Goal: Information Seeking & Learning: Learn about a topic

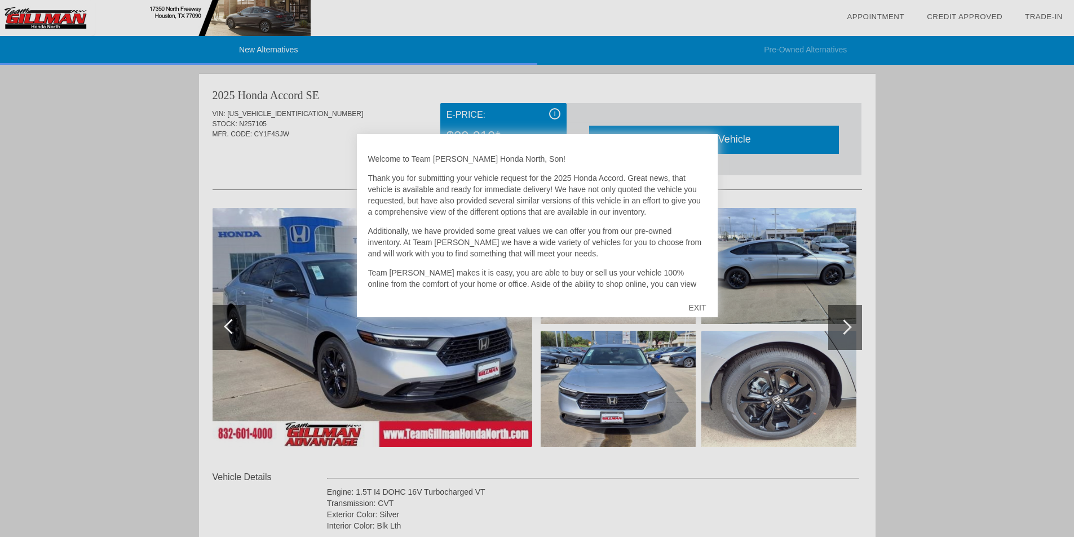
click at [697, 308] on div "EXIT" at bounding box center [697, 308] width 40 height 34
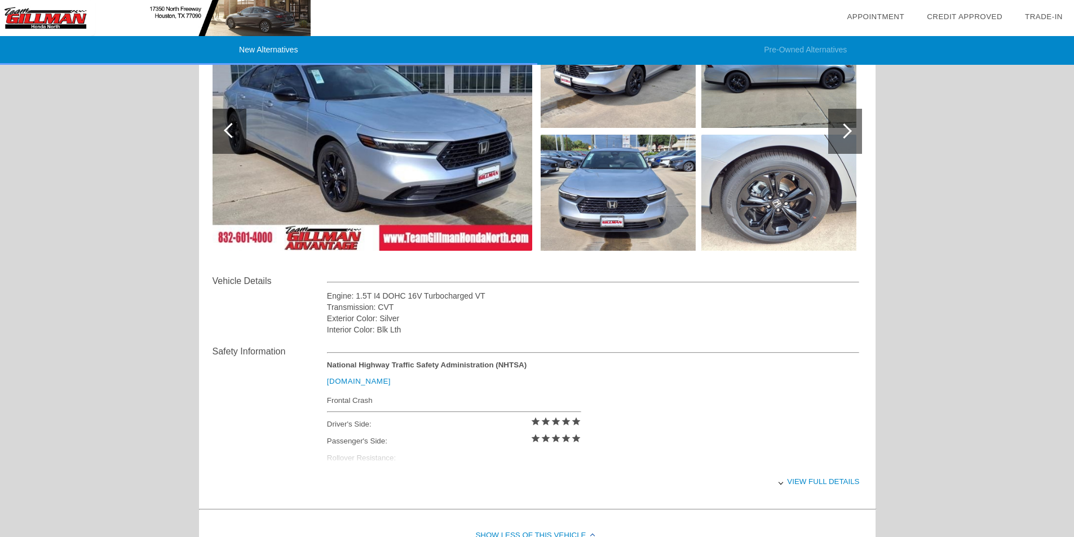
scroll to position [225, 0]
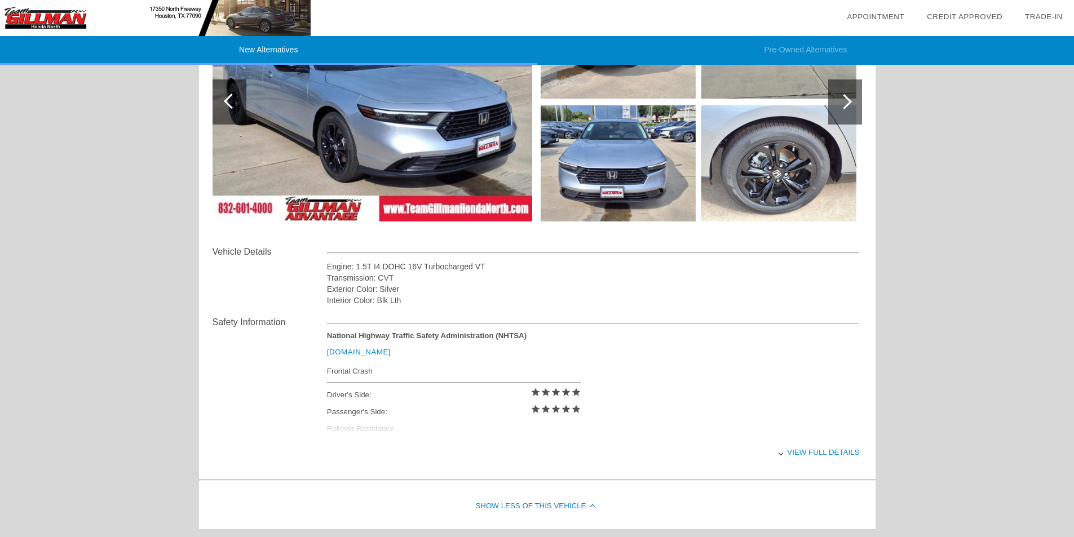
click at [778, 455] on div "View full details" at bounding box center [593, 452] width 533 height 28
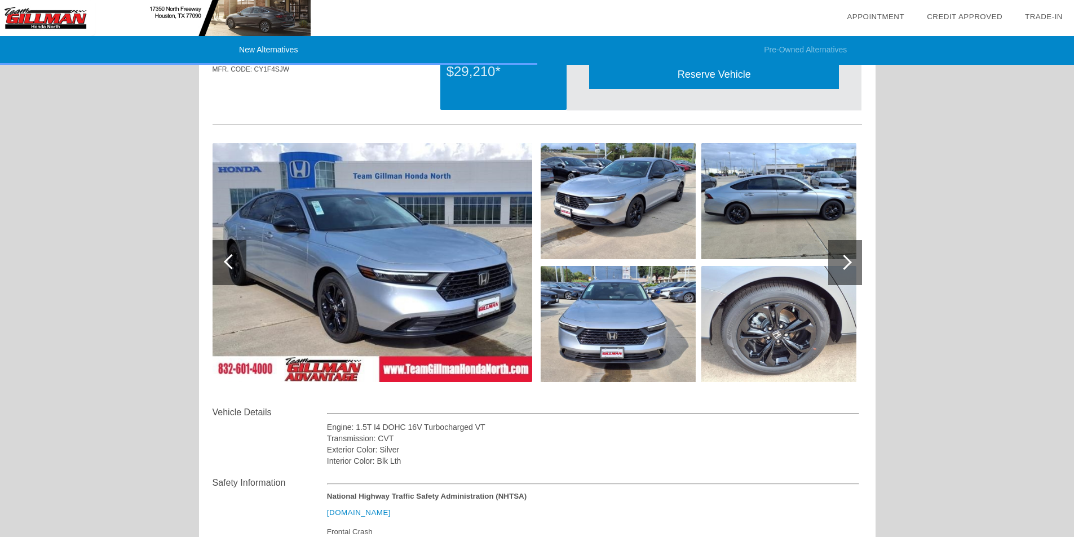
scroll to position [0, 0]
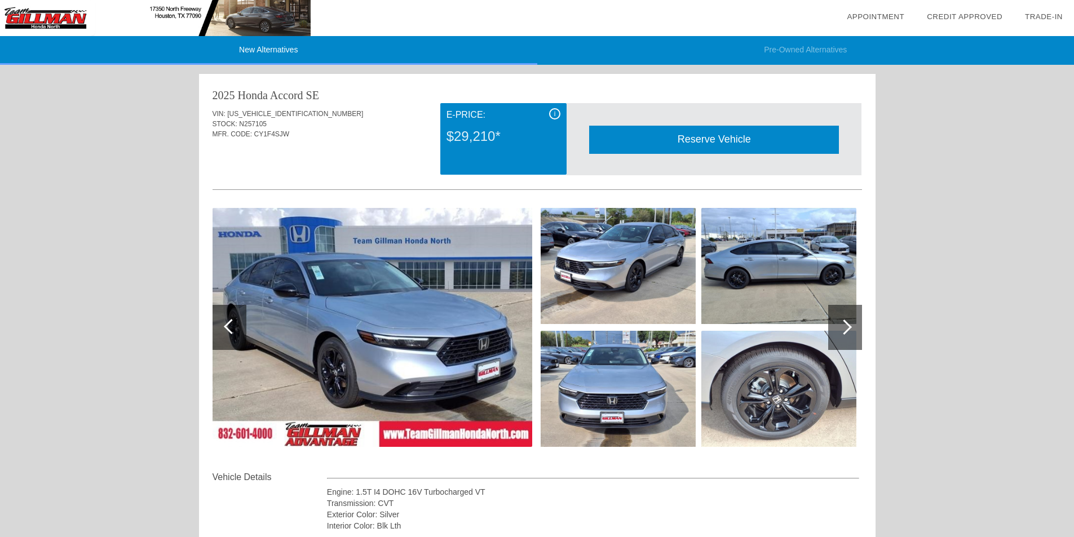
click at [455, 320] on img at bounding box center [372, 327] width 320 height 239
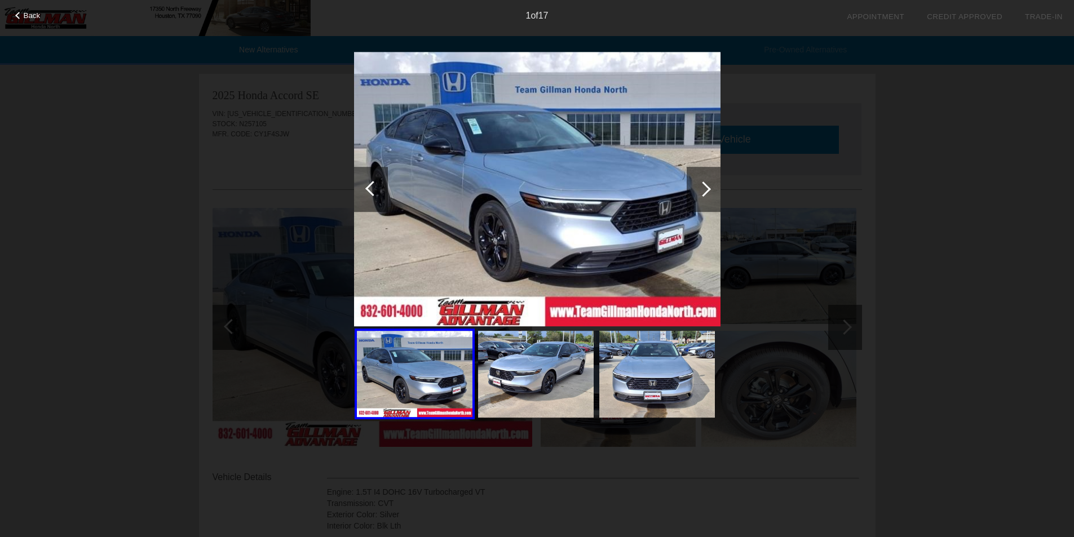
click at [705, 185] on div at bounding box center [702, 188] width 15 height 15
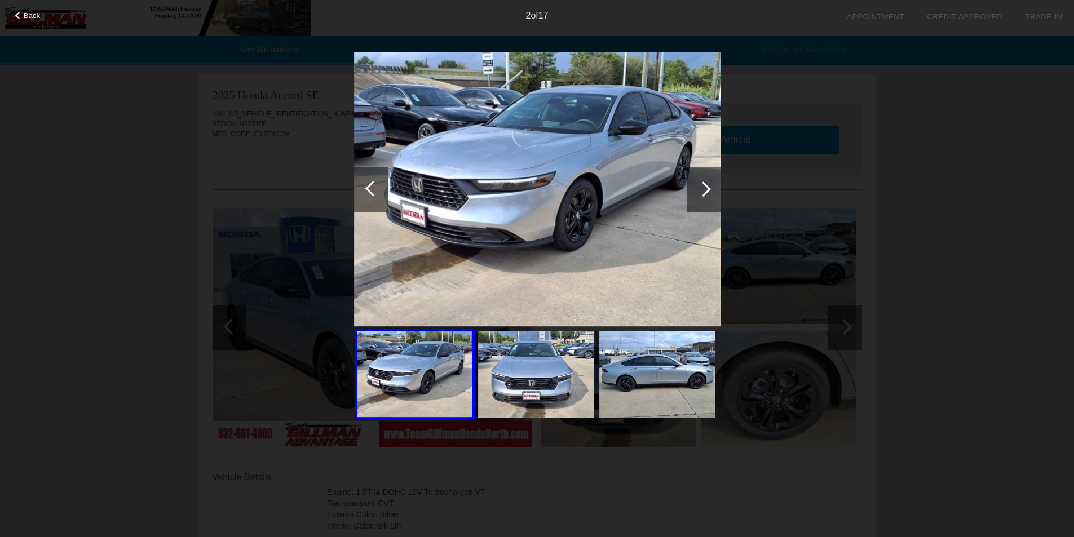
click at [705, 185] on div at bounding box center [702, 188] width 15 height 15
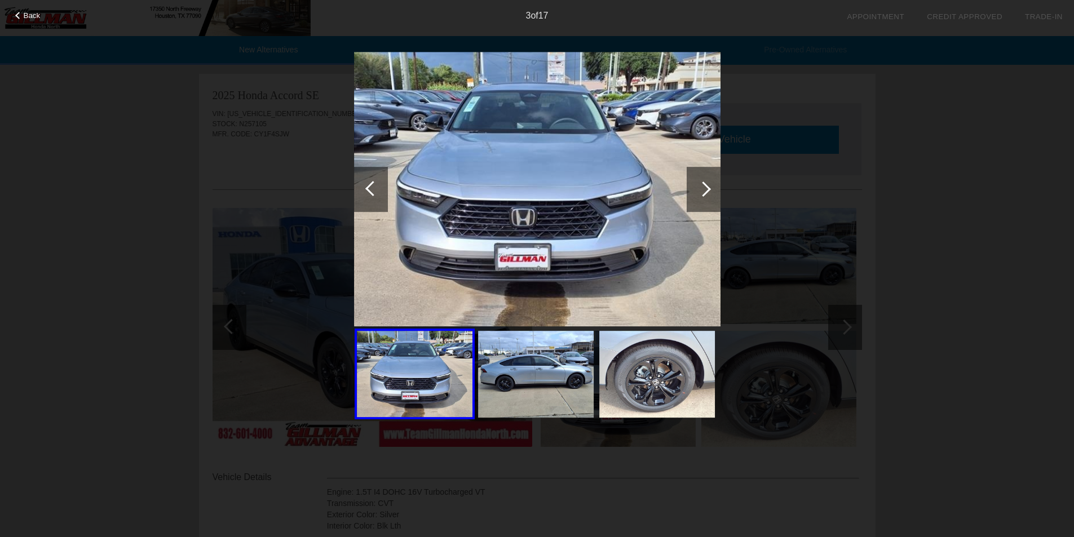
click at [705, 185] on div at bounding box center [702, 188] width 15 height 15
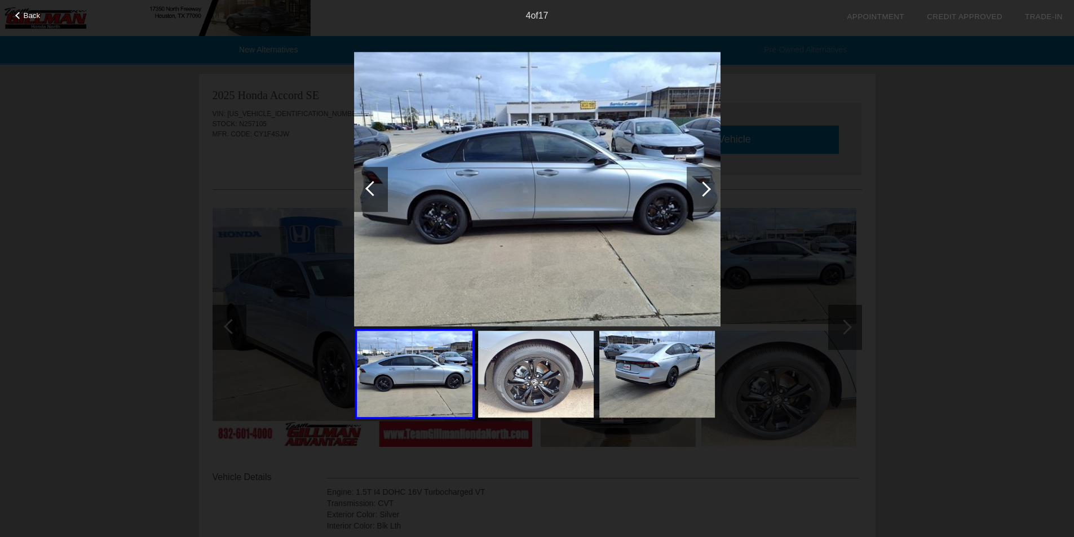
click at [705, 185] on div at bounding box center [702, 188] width 15 height 15
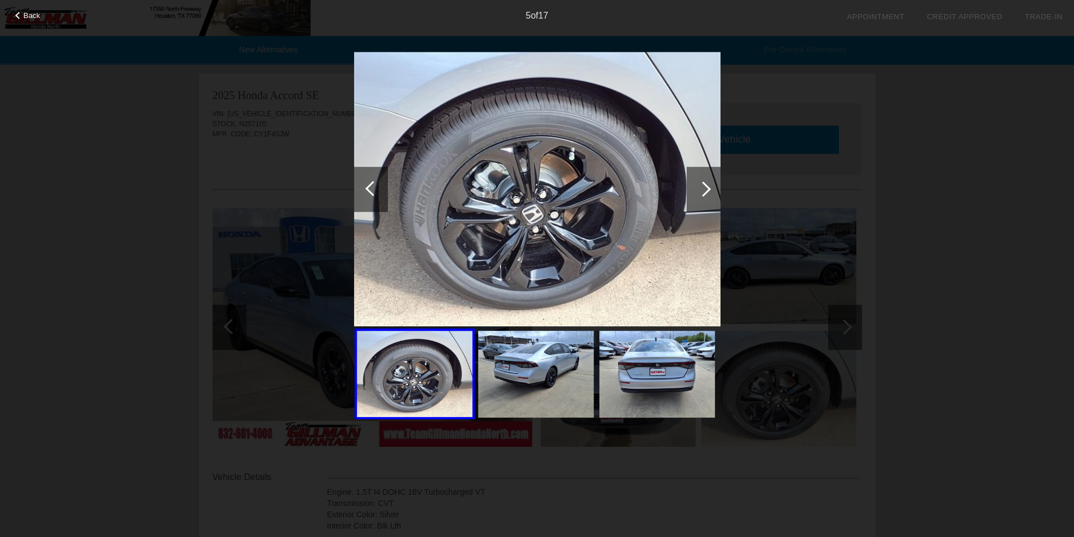
click at [705, 185] on div at bounding box center [702, 188] width 15 height 15
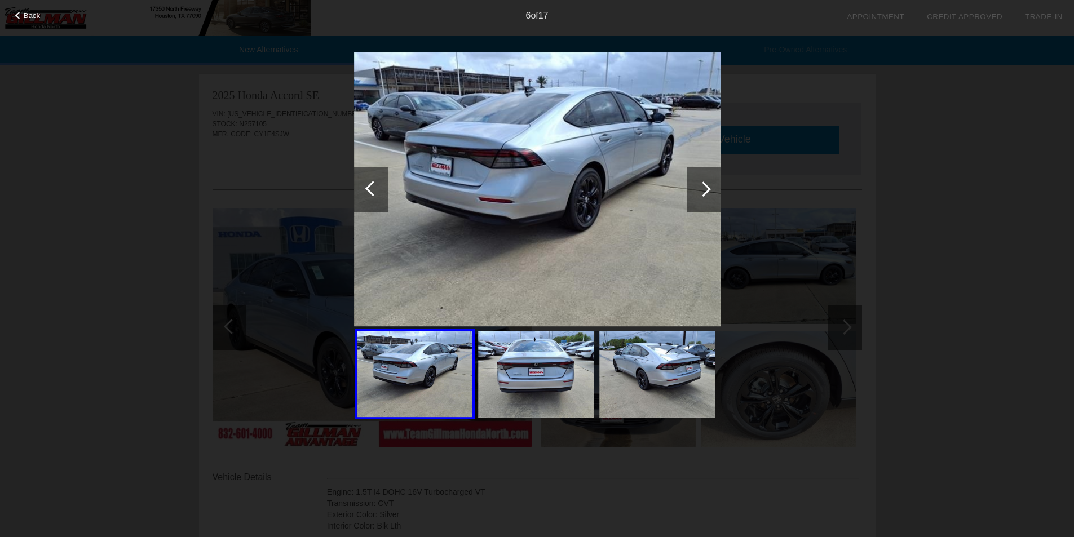
click at [705, 185] on div at bounding box center [702, 188] width 15 height 15
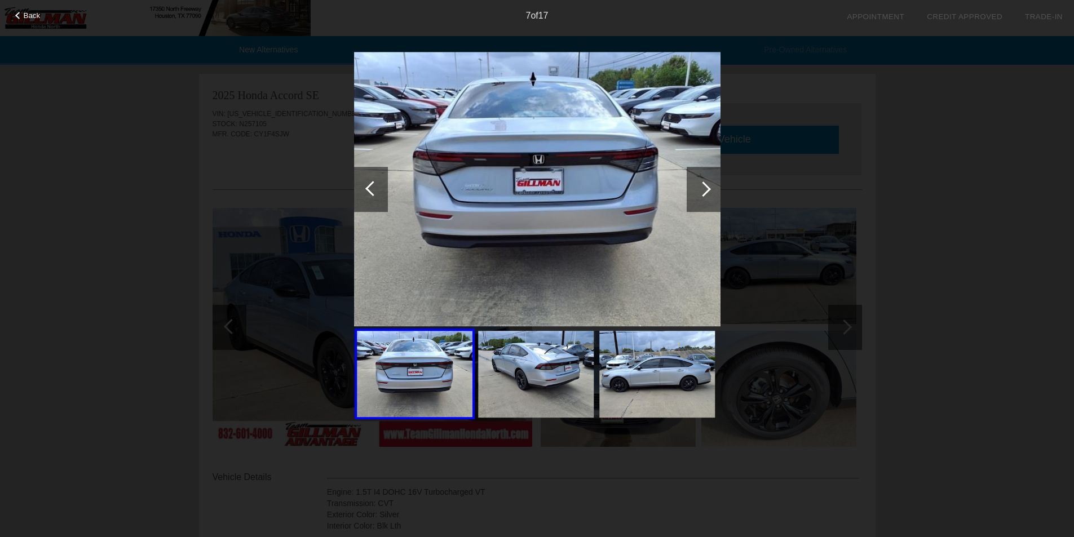
click at [705, 185] on div at bounding box center [702, 188] width 15 height 15
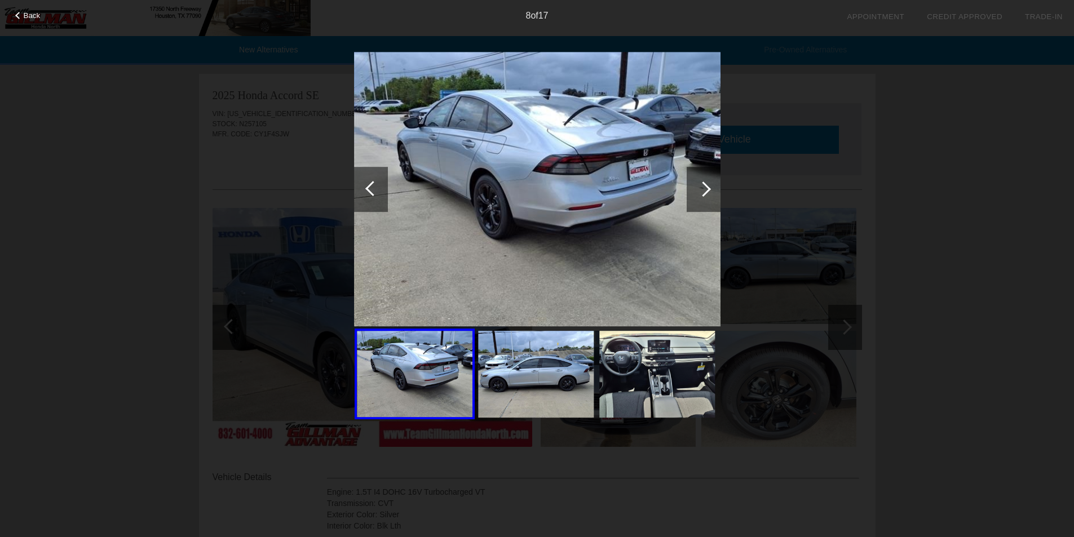
click at [705, 185] on div at bounding box center [702, 188] width 15 height 15
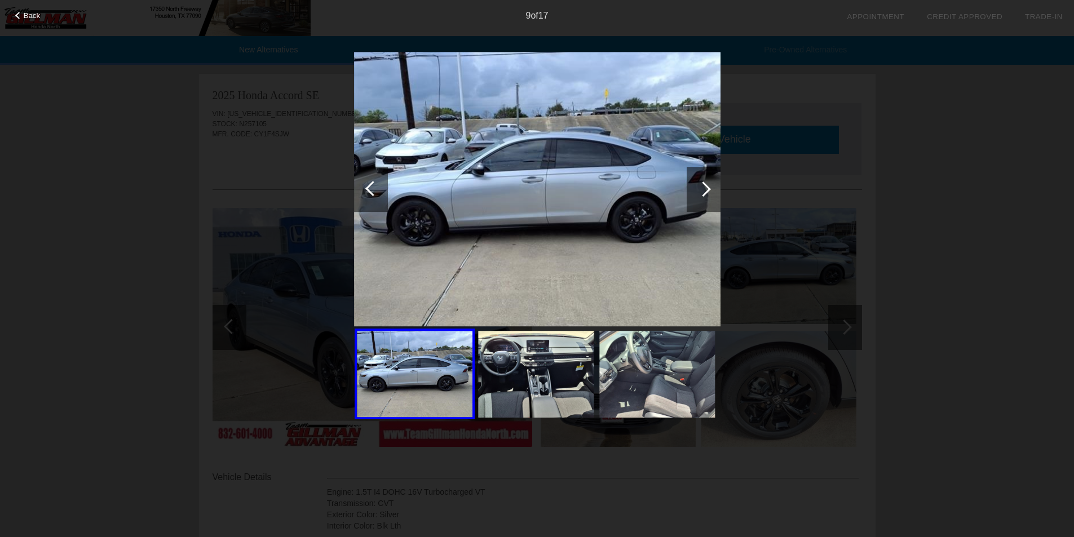
click at [705, 185] on div at bounding box center [702, 188] width 15 height 15
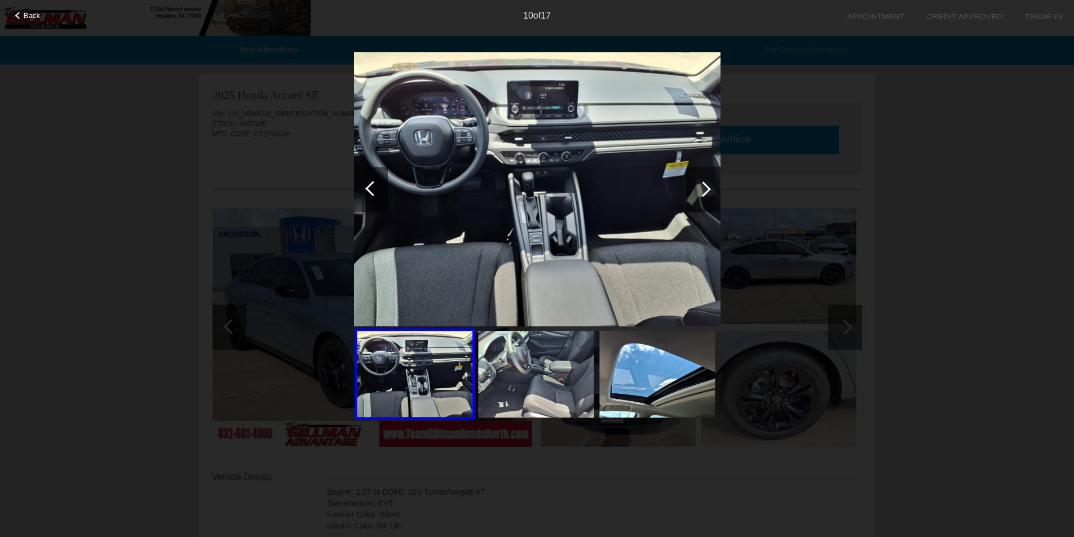
click at [705, 185] on div at bounding box center [702, 188] width 15 height 15
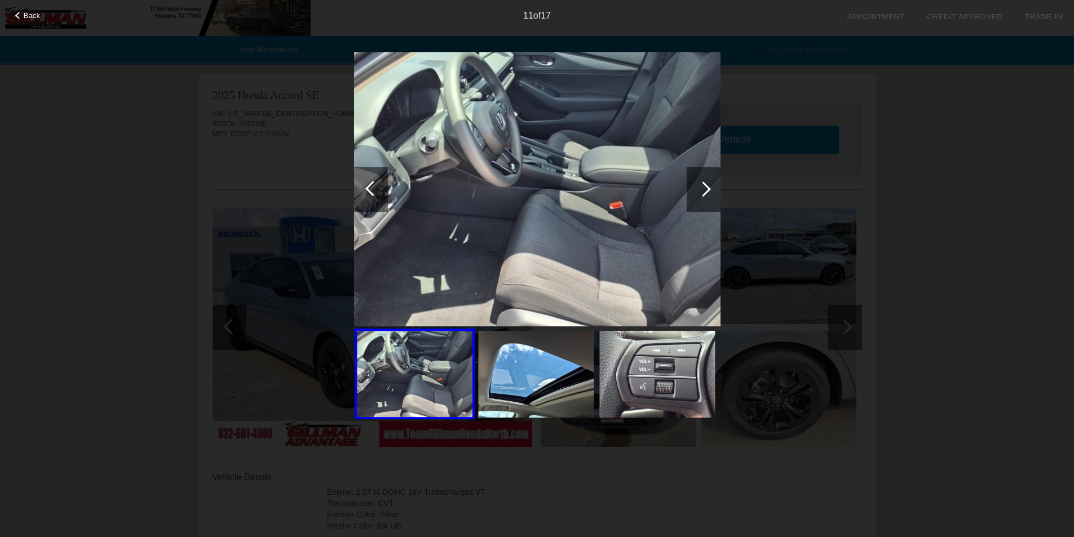
click at [705, 185] on div at bounding box center [702, 188] width 15 height 15
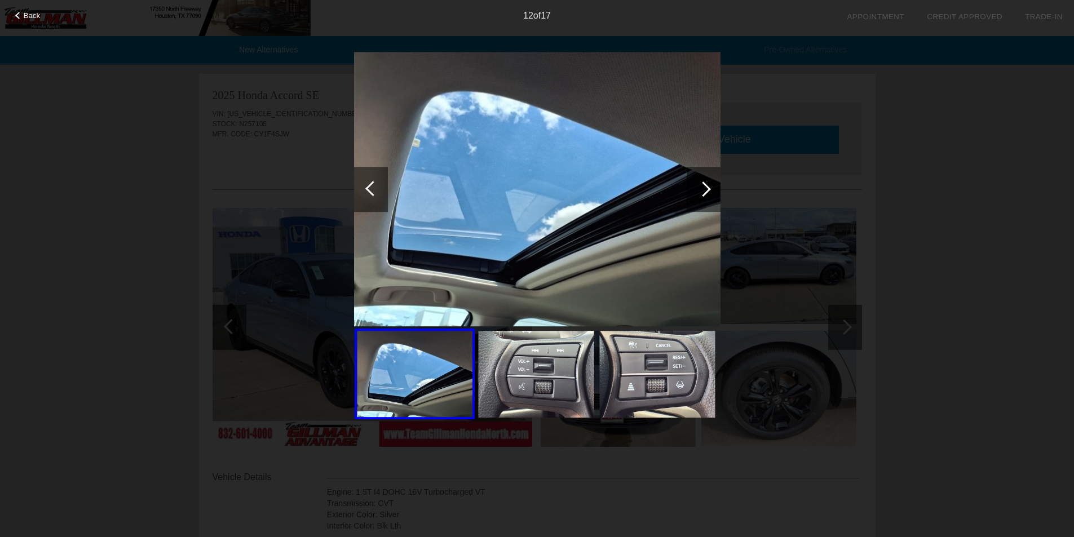
click at [705, 185] on div at bounding box center [702, 188] width 15 height 15
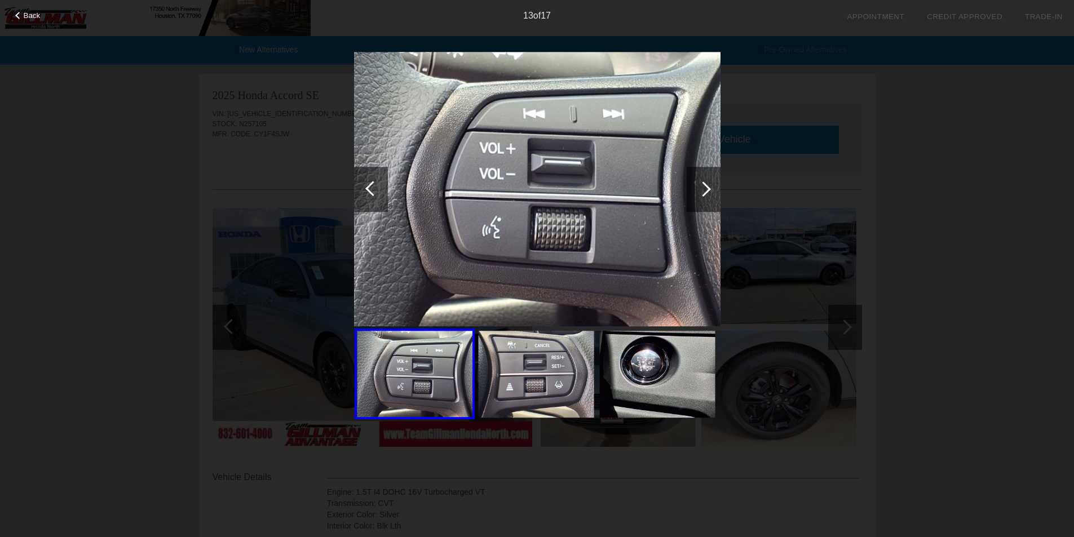
click at [705, 185] on div at bounding box center [702, 188] width 15 height 15
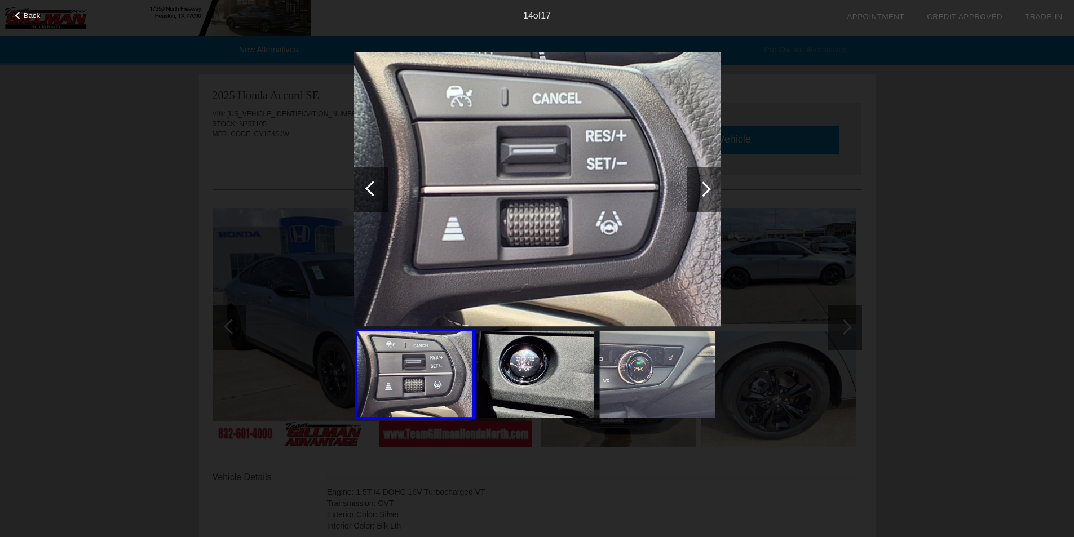
click at [15, 18] on div "14 of 17" at bounding box center [537, 11] width 1074 height 23
click at [20, 16] on div at bounding box center [18, 15] width 7 height 7
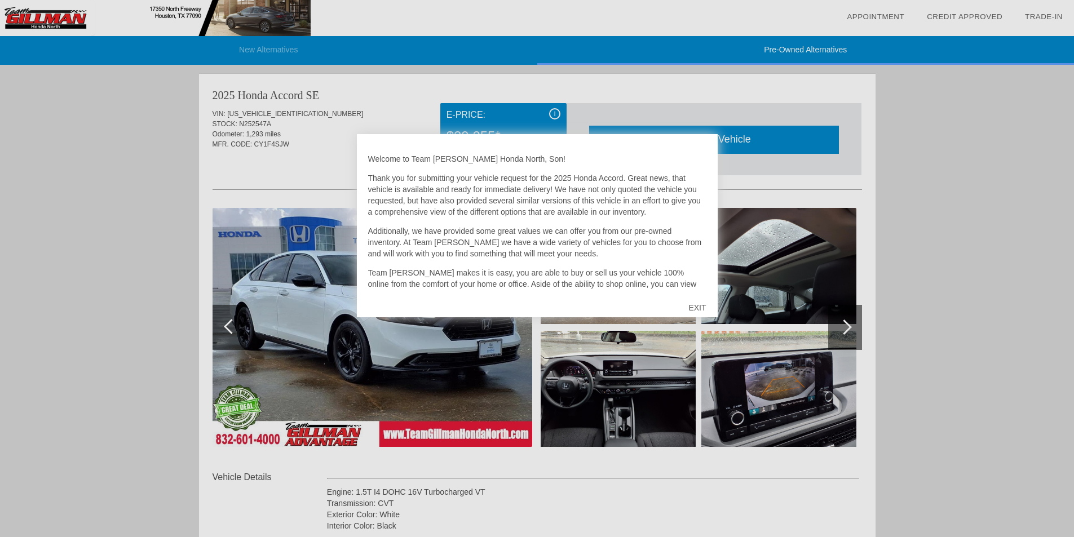
click at [703, 307] on div "EXIT" at bounding box center [697, 308] width 40 height 34
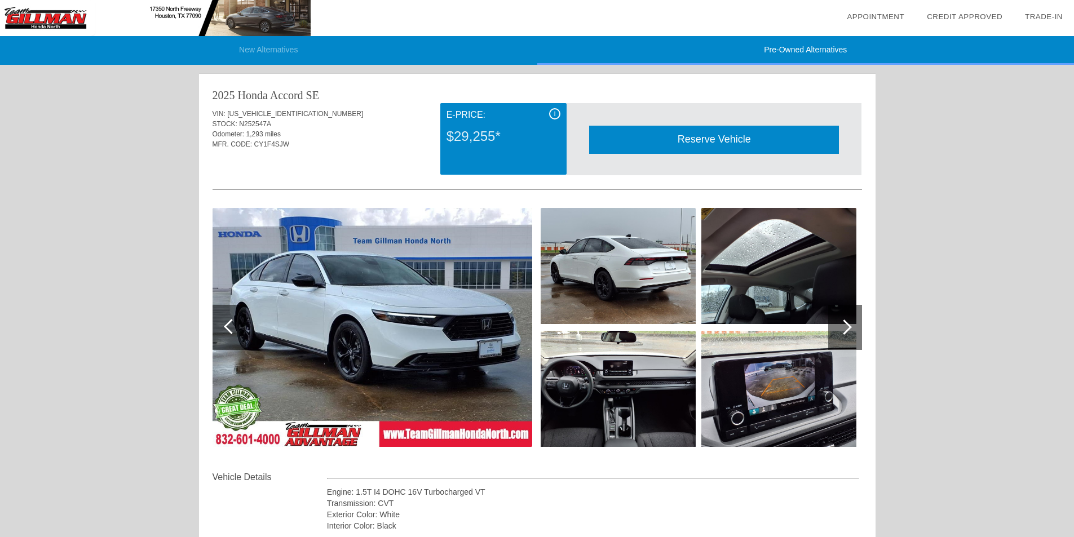
click at [373, 333] on img at bounding box center [372, 327] width 320 height 239
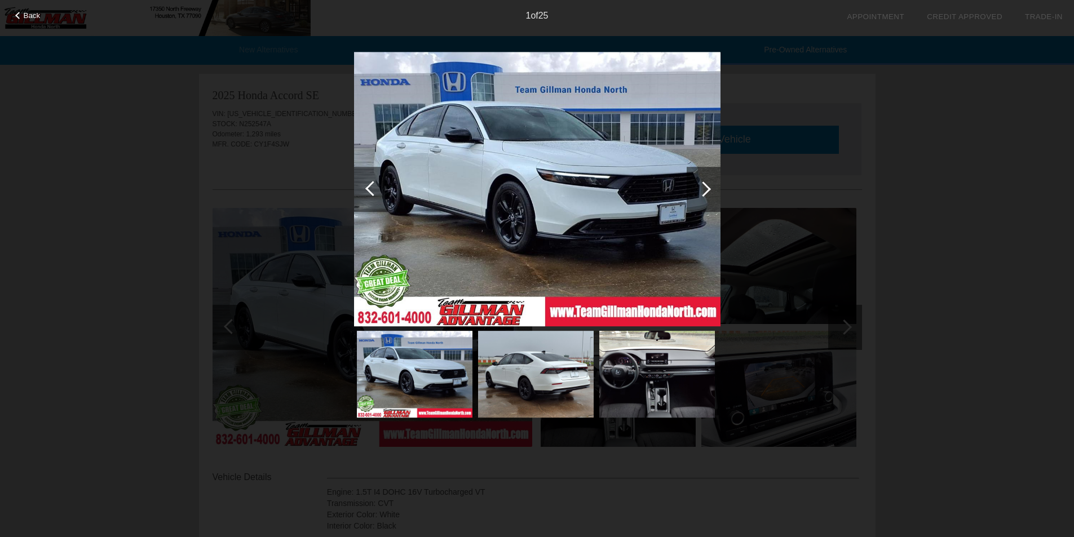
click at [708, 186] on div at bounding box center [703, 189] width 34 height 45
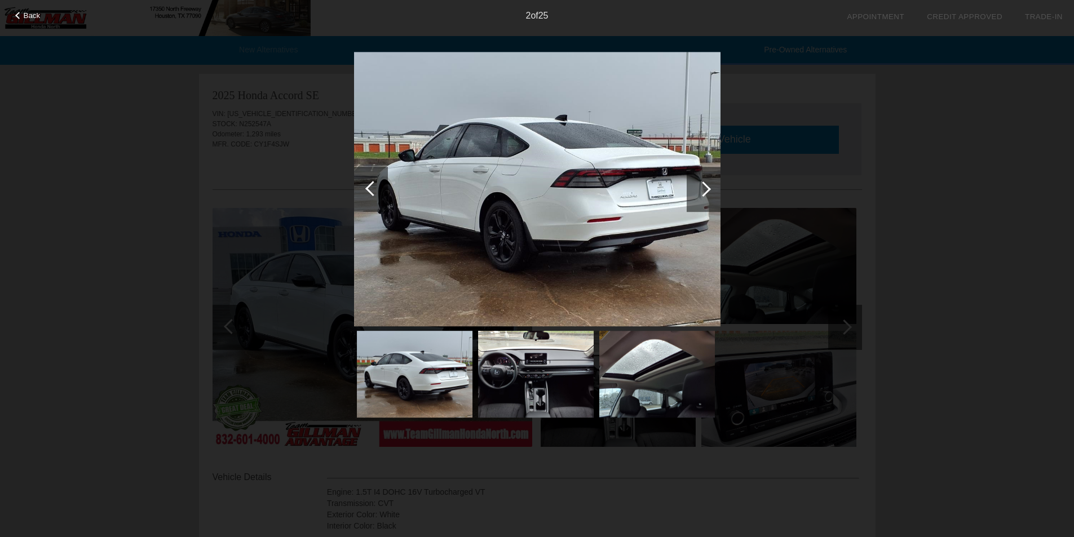
click at [703, 188] on div at bounding box center [702, 188] width 15 height 15
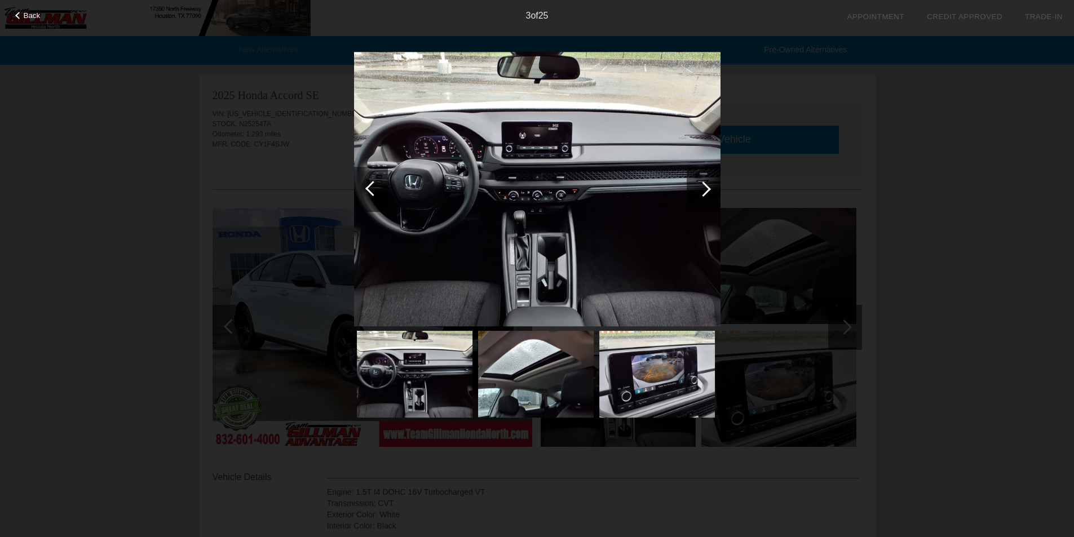
click at [707, 188] on div at bounding box center [702, 188] width 15 height 15
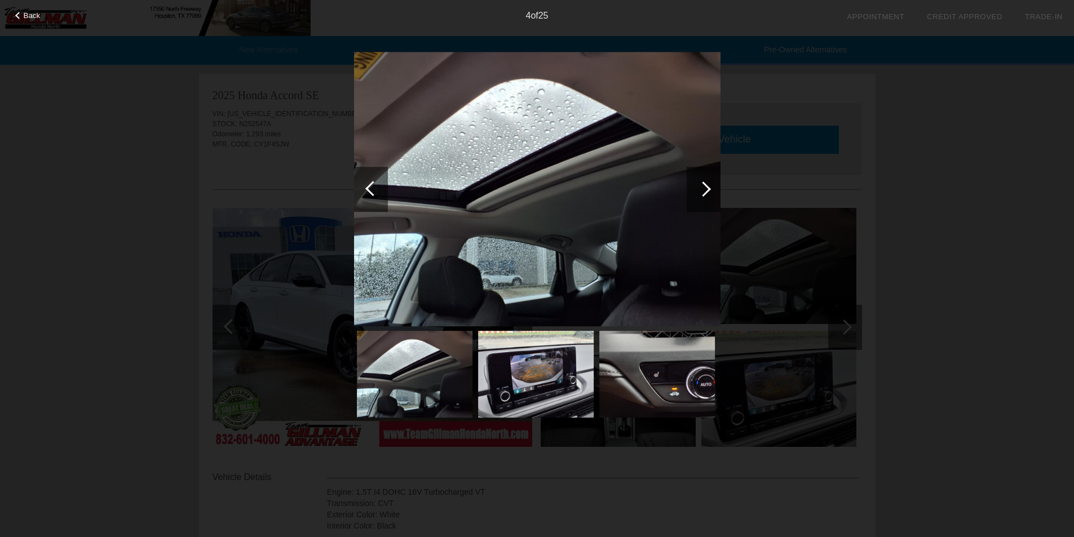
click at [707, 188] on div at bounding box center [702, 188] width 15 height 15
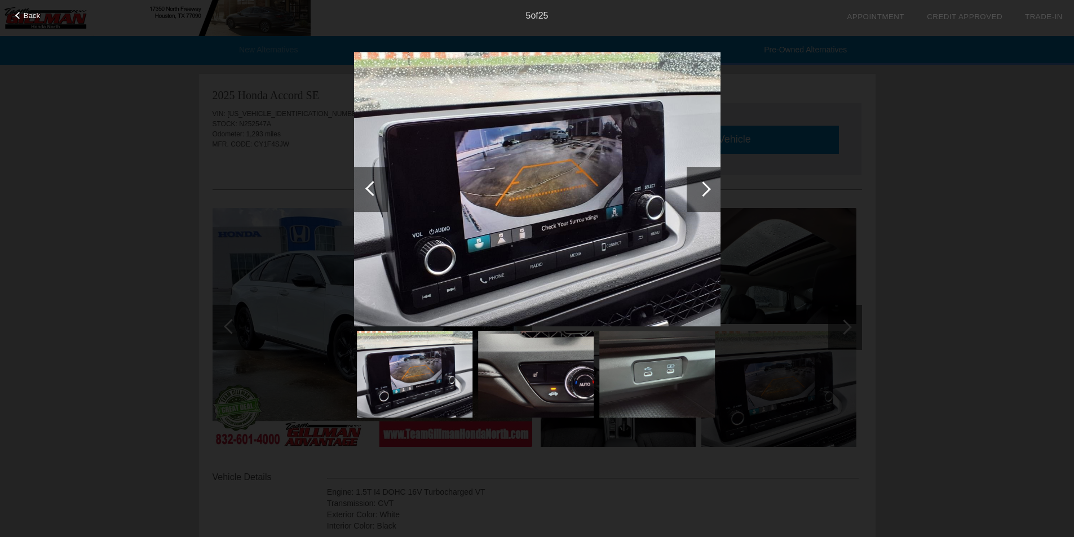
click at [707, 188] on div at bounding box center [702, 188] width 15 height 15
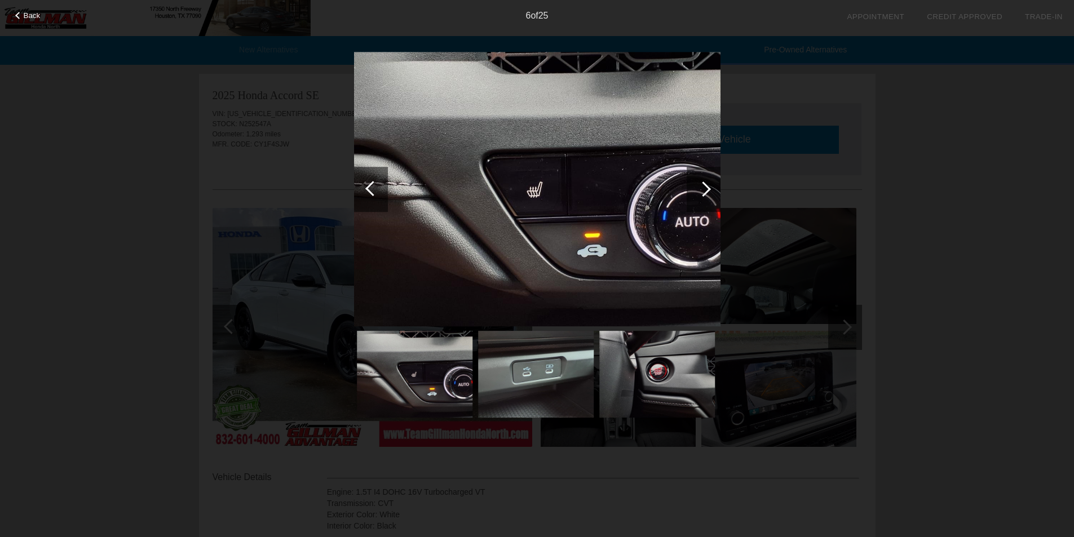
click at [707, 188] on div at bounding box center [702, 188] width 15 height 15
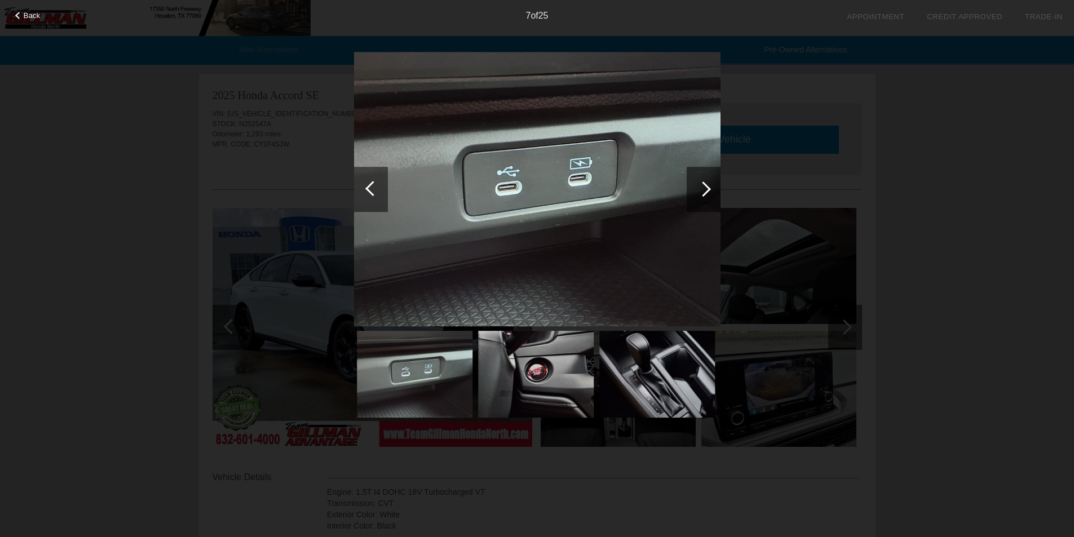
click at [707, 188] on div at bounding box center [702, 188] width 15 height 15
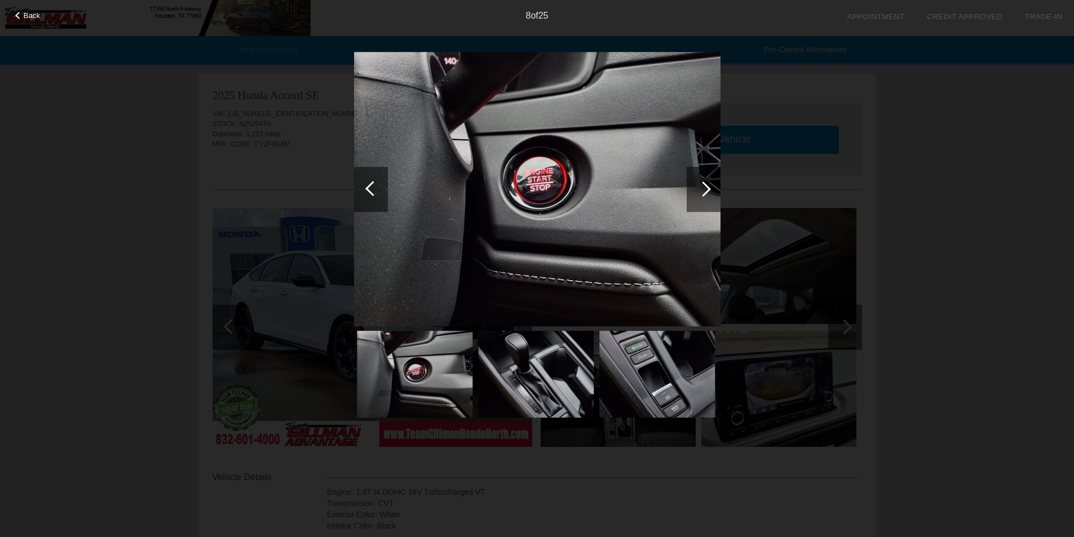
click at [707, 188] on div at bounding box center [702, 188] width 15 height 15
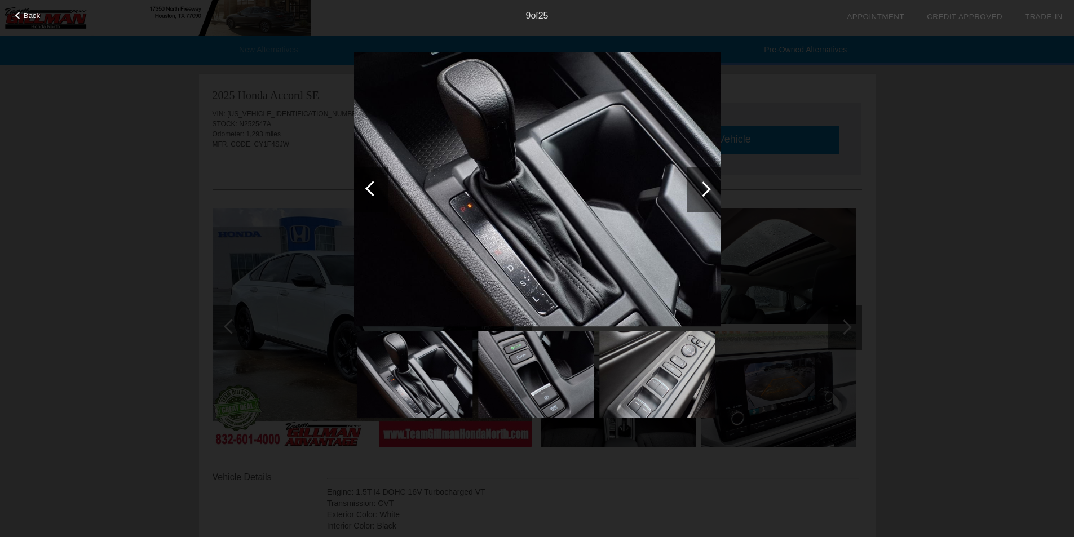
click at [707, 188] on div at bounding box center [702, 188] width 15 height 15
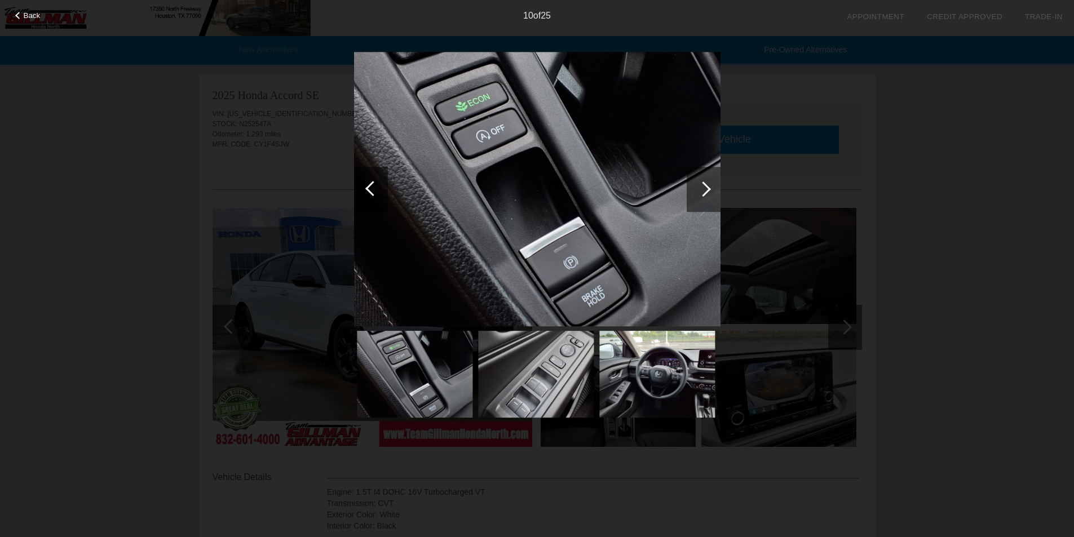
click at [707, 188] on div at bounding box center [702, 188] width 15 height 15
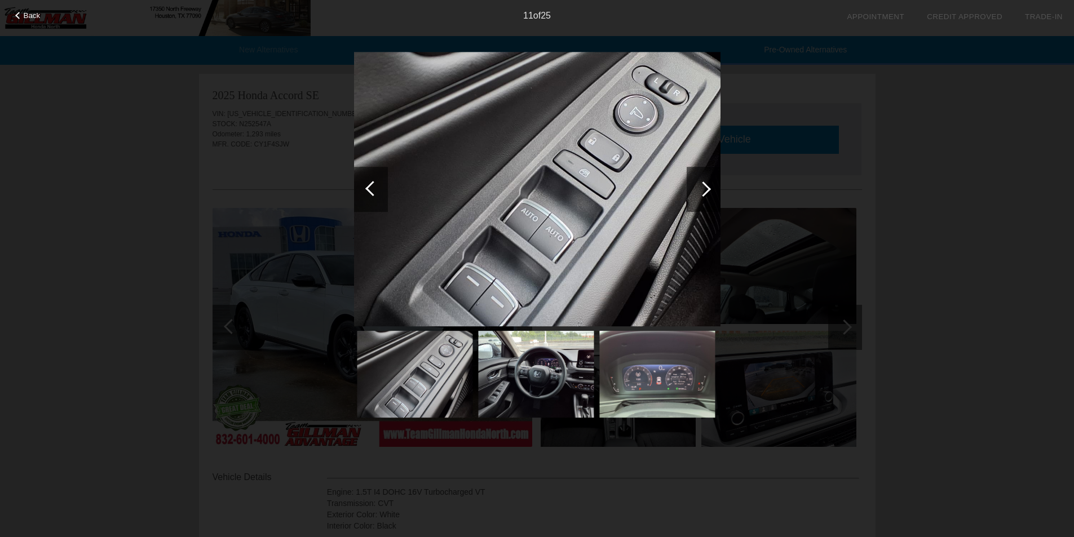
click at [707, 188] on div at bounding box center [702, 188] width 15 height 15
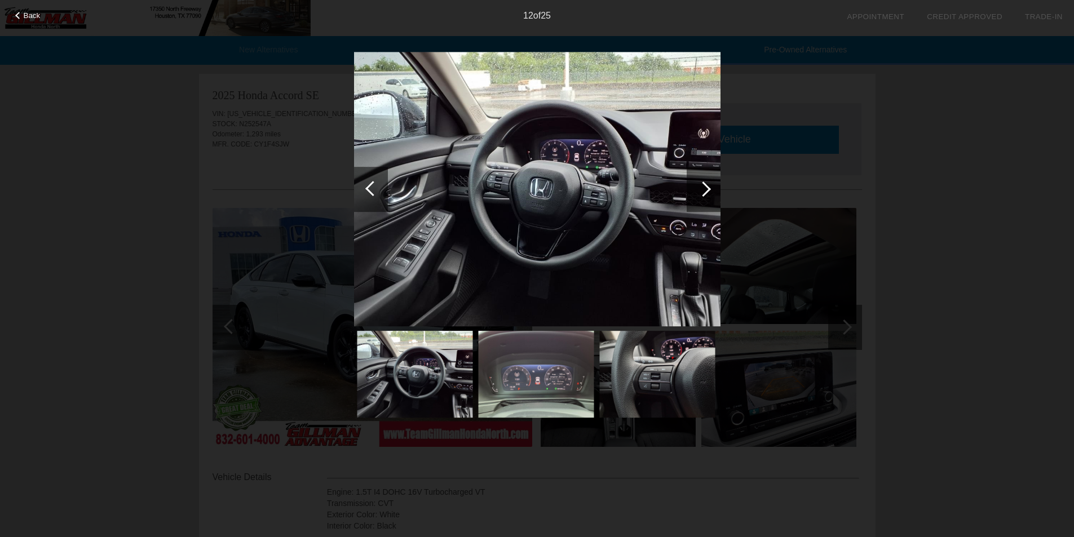
click at [707, 188] on div at bounding box center [702, 188] width 15 height 15
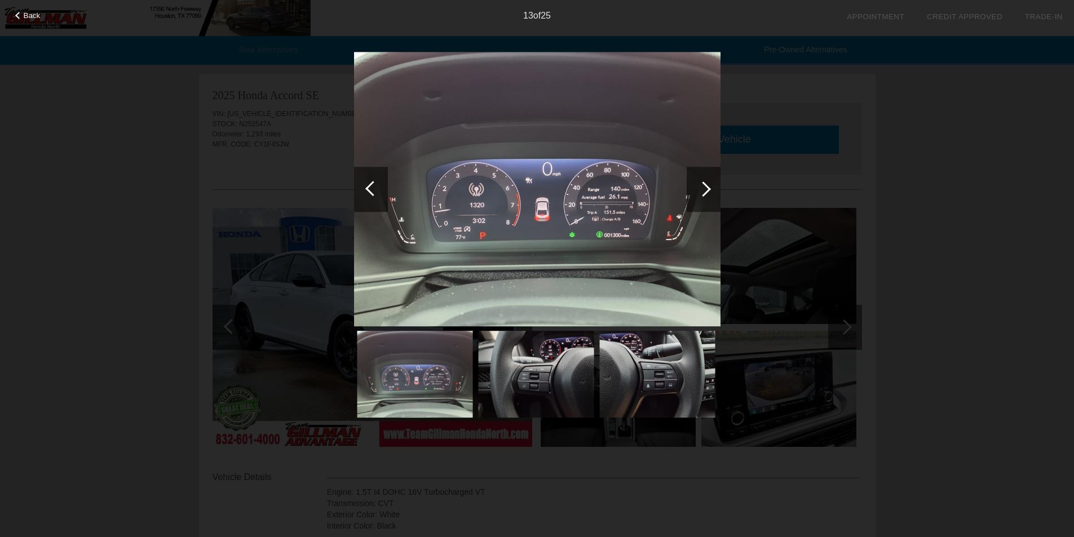
click at [707, 188] on div at bounding box center [702, 188] width 15 height 15
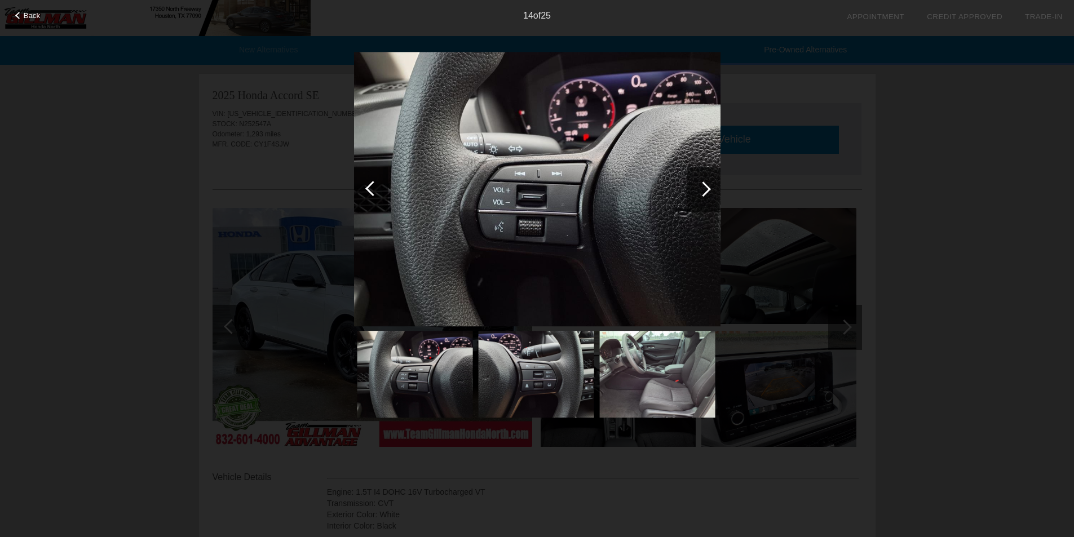
click at [706, 188] on div at bounding box center [702, 188] width 15 height 15
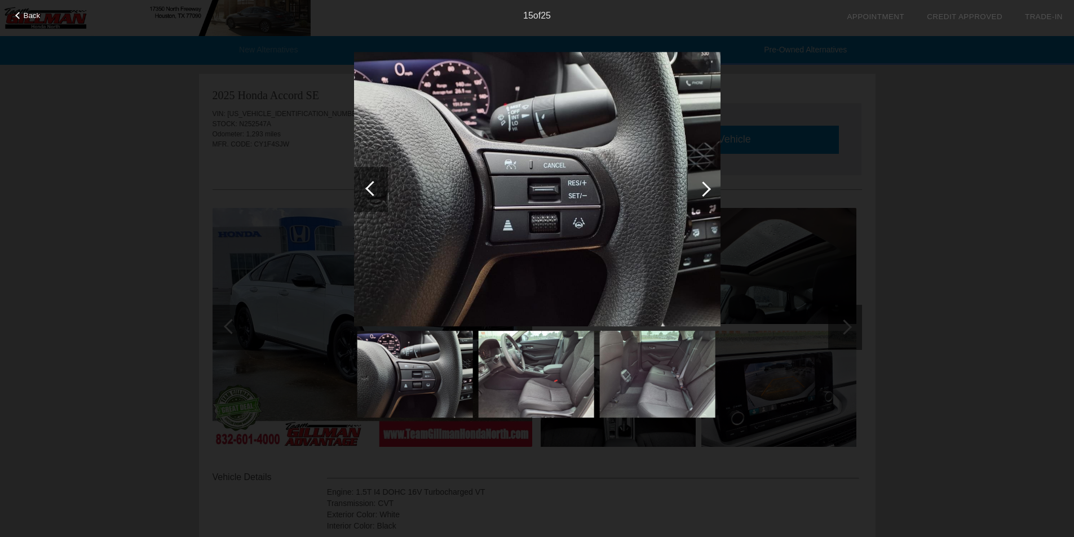
click at [705, 188] on div at bounding box center [702, 188] width 15 height 15
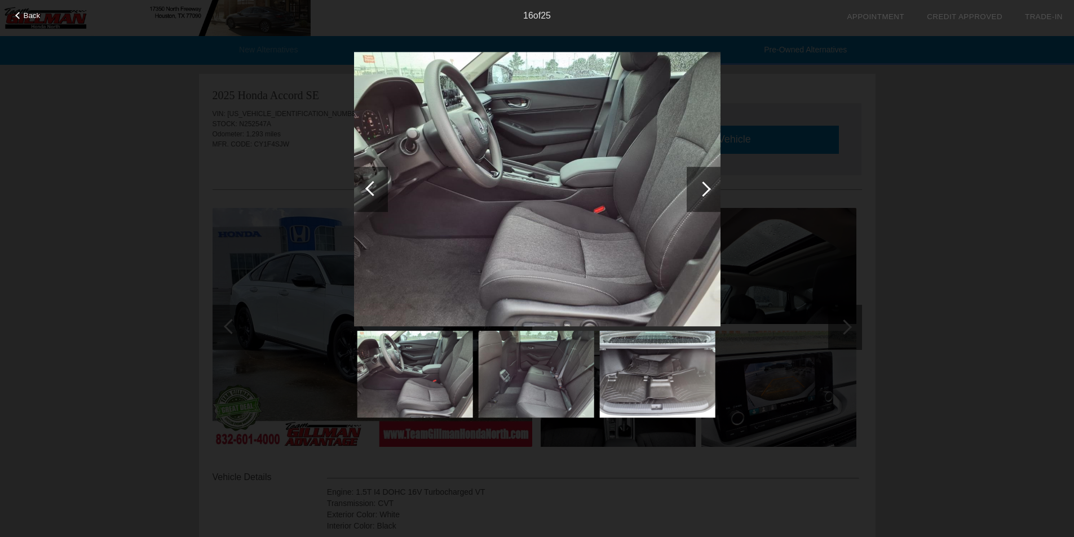
click at [705, 188] on div at bounding box center [702, 188] width 15 height 15
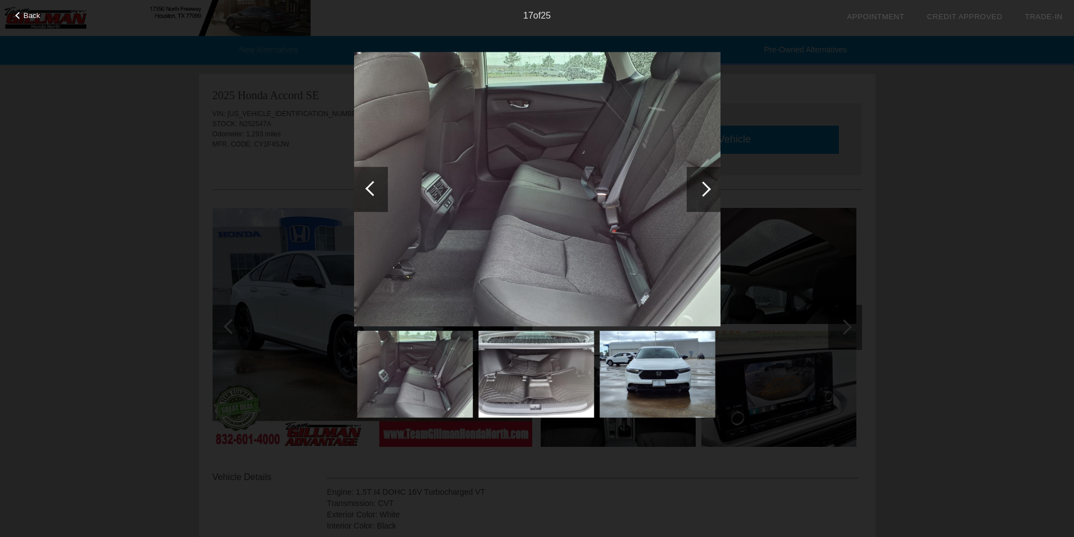
click at [705, 188] on div at bounding box center [702, 188] width 15 height 15
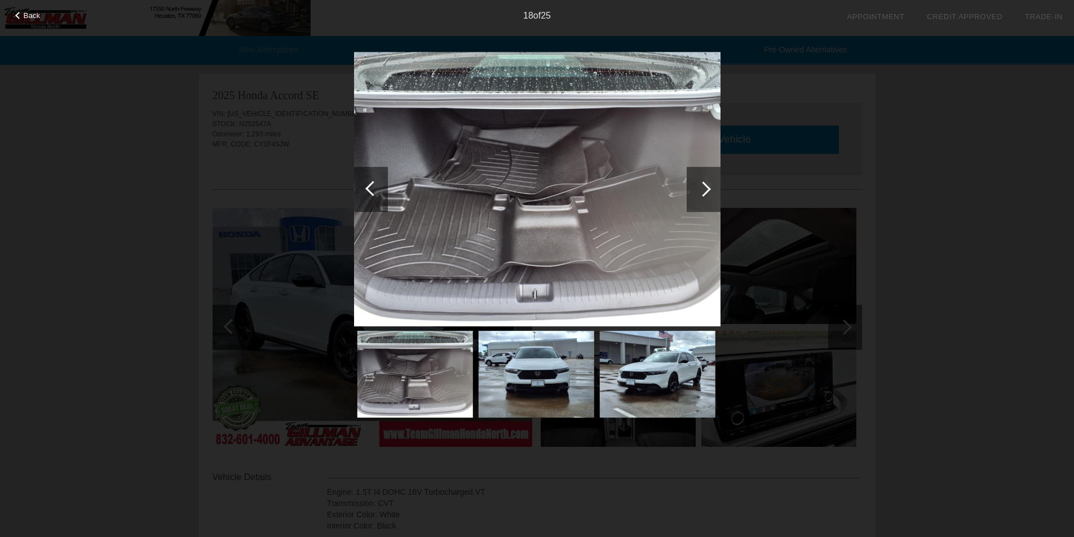
click at [705, 188] on div at bounding box center [702, 188] width 15 height 15
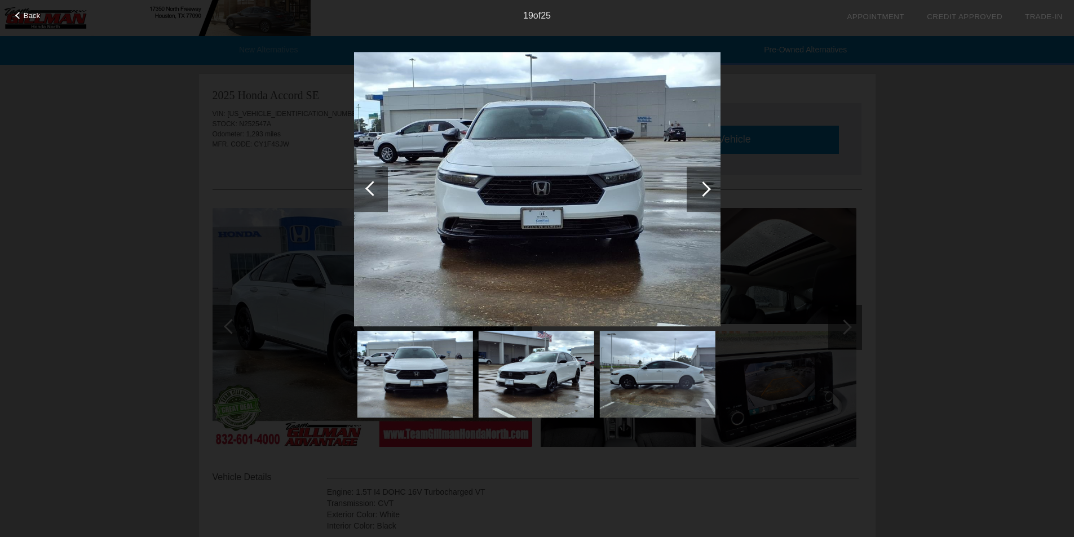
click at [705, 188] on div at bounding box center [702, 188] width 15 height 15
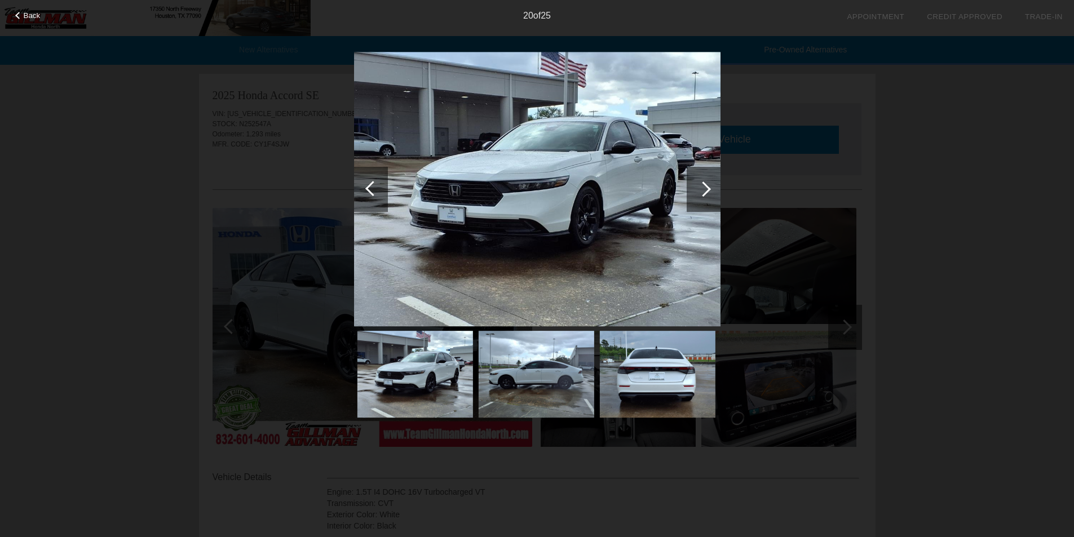
click at [24, 16] on span "Back" at bounding box center [32, 15] width 17 height 8
